Goal: Task Accomplishment & Management: Complete application form

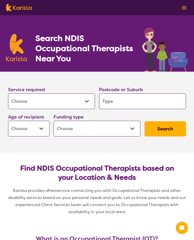
select select "[MEDICAL_DATA]"
click at [125, 105] on input "search" at bounding box center [142, 101] width 87 height 16
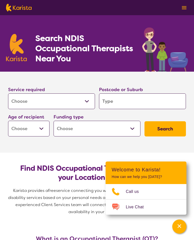
click at [133, 106] on input "search" at bounding box center [142, 101] width 87 height 16
type input "3"
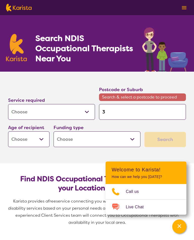
type input "33"
type input "330"
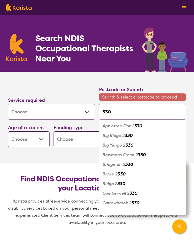
type input "33"
type input "3"
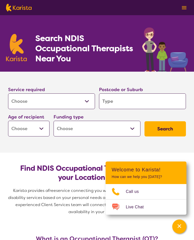
type input "2"
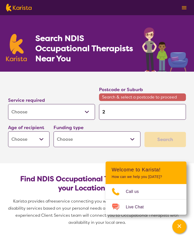
type input "23"
type input "230"
type input "2303"
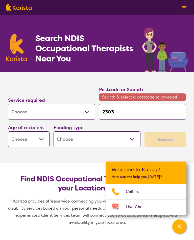
type input "2303"
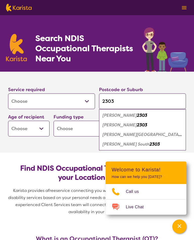
type input "2303"
click at [137, 113] on em "2303" at bounding box center [142, 115] width 10 height 5
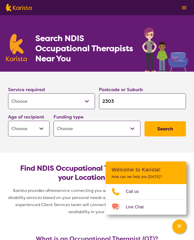
click at [78, 104] on select "Allied Health Assistant Assessment ([MEDICAL_DATA] or [MEDICAL_DATA]) Behaviour…" at bounding box center [51, 101] width 87 height 16
click at [43, 127] on select "Early Childhood - 0 to 9 Child - 10 to 11 Adolescent - 12 to 17 Adult - 18 to 6…" at bounding box center [29, 129] width 42 height 16
select select "AG"
click at [135, 129] on select "Home Care Package (HCP) National Disability Insurance Scheme (NDIS) I don't know" at bounding box center [97, 129] width 87 height 16
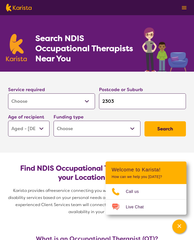
select select "i-don-t-know"
click at [164, 132] on button "Search" at bounding box center [166, 128] width 42 height 15
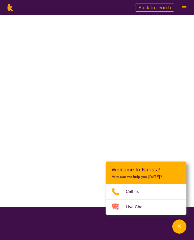
select select "[MEDICAL_DATA]"
select select "AG"
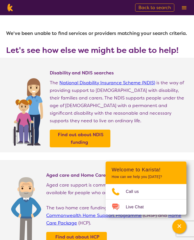
select select "[MEDICAL_DATA]"
select select "AG"
select select "i-don-t-know"
select select "[MEDICAL_DATA]"
select select "AG"
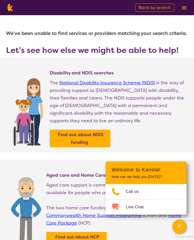
select select "i-don-t-know"
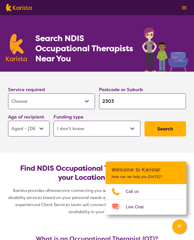
click at [85, 101] on select "Allied Health Assistant Assessment ([MEDICAL_DATA] or [MEDICAL_DATA]) Behaviour…" at bounding box center [51, 101] width 87 height 16
click at [134, 128] on select "Home Care Package (HCP) National Disability Insurance Scheme (NDIS) I don't know" at bounding box center [97, 129] width 87 height 16
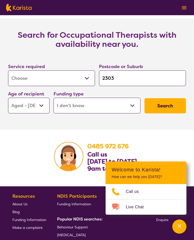
scroll to position [755, 0]
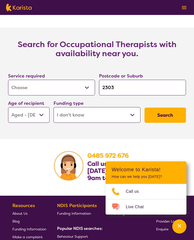
click at [170, 123] on button "Search" at bounding box center [166, 115] width 42 height 15
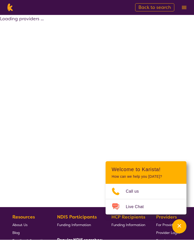
scroll to position [0, 0]
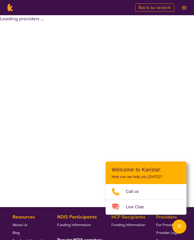
select select "[MEDICAL_DATA]"
select select "AG"
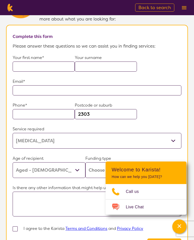
scroll to position [357, 0]
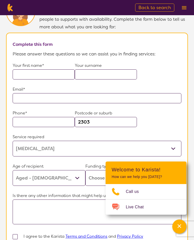
click at [45, 79] on input "text" at bounding box center [44, 74] width 62 height 10
type input "[PERSON_NAME]"
click at [95, 79] on input "text" at bounding box center [106, 74] width 62 height 10
type input "[PERSON_NAME]"
click at [39, 103] on input "text" at bounding box center [97, 98] width 169 height 10
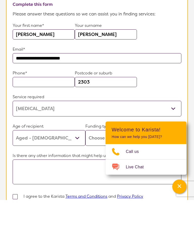
type input "**********"
click at [32, 117] on input "text" at bounding box center [44, 122] width 62 height 10
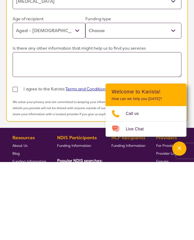
type input "0484649250"
click at [169, 101] on select "Home Care Package (HCP) Home Care Package - Level 1 Home Care Package - Level 2…" at bounding box center [134, 109] width 96 height 16
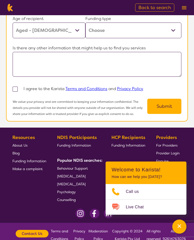
select select "i-don-t-know"
click at [48, 73] on textarea at bounding box center [97, 64] width 169 height 25
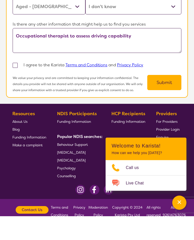
type textarea "Occupational therapist to assess driving capability"
click at [13, 86] on label at bounding box center [18, 89] width 11 height 6
click at [20, 87] on input "checkbox" at bounding box center [21, 88] width 3 height 3
checkbox input "true"
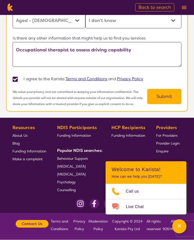
click at [168, 103] on button "Submit" at bounding box center [165, 96] width 34 height 15
